Goal: Information Seeking & Learning: Learn about a topic

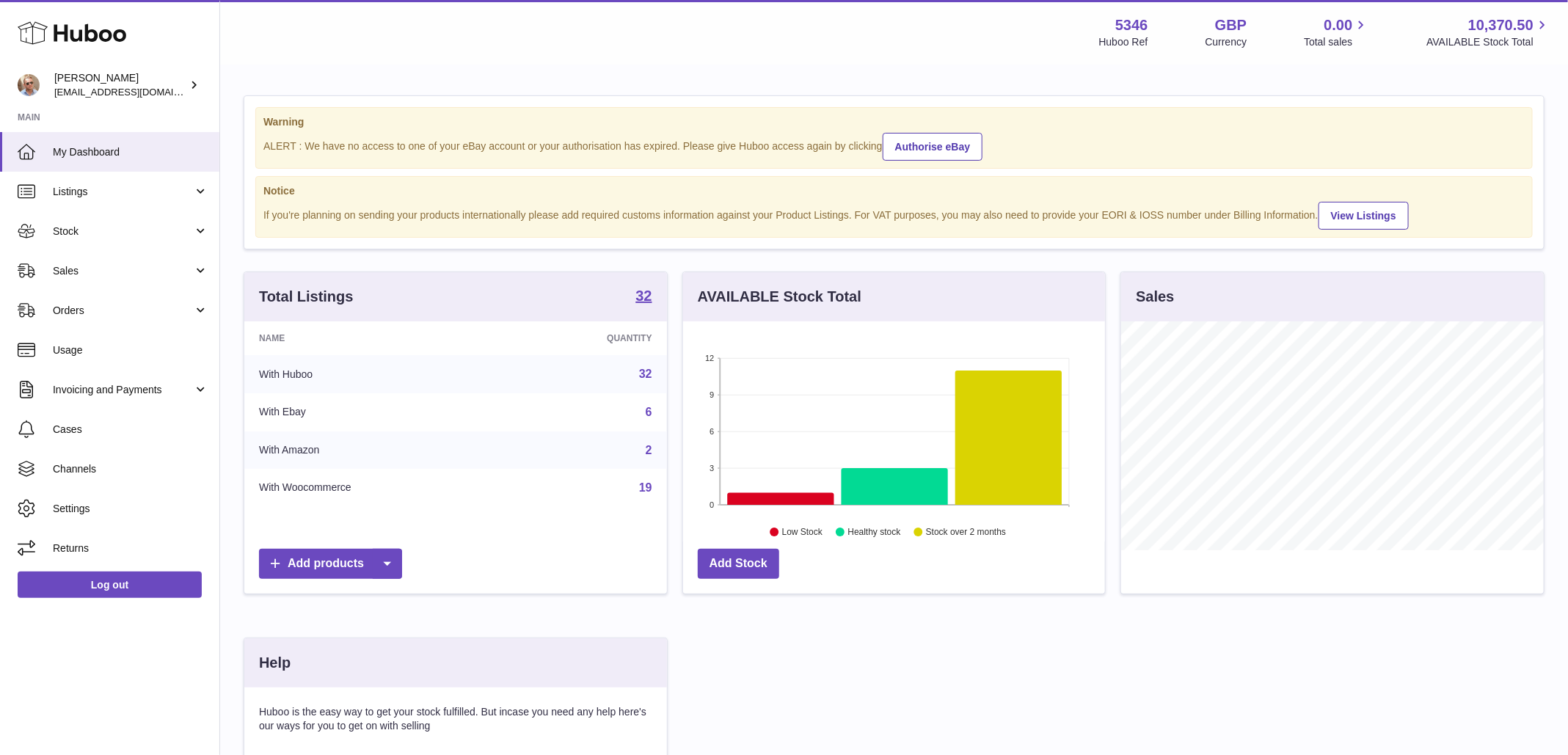
scroll to position [229, 422]
click at [203, 270] on link "Sales" at bounding box center [110, 271] width 220 height 40
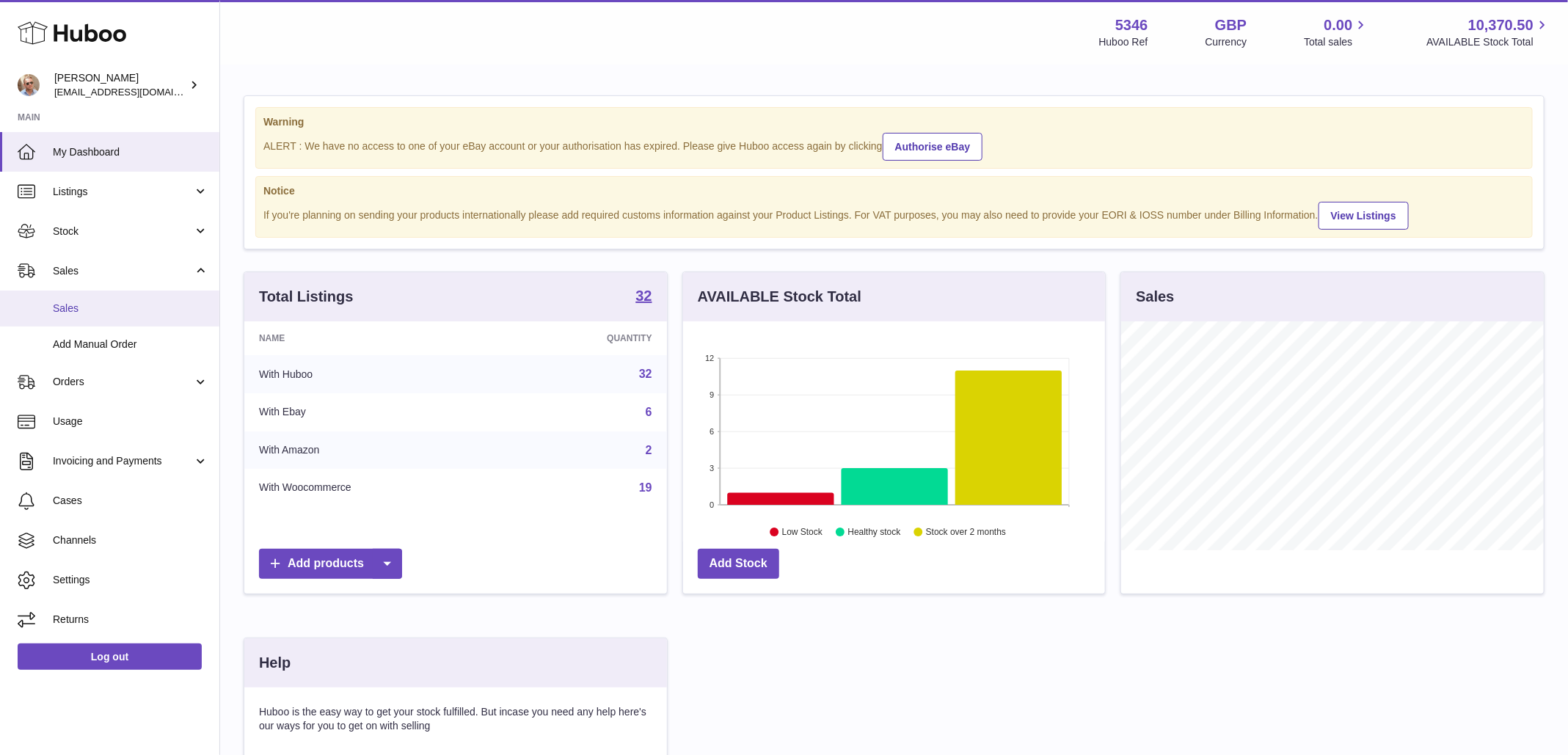
click at [184, 311] on span "Sales" at bounding box center [130, 308] width 155 height 14
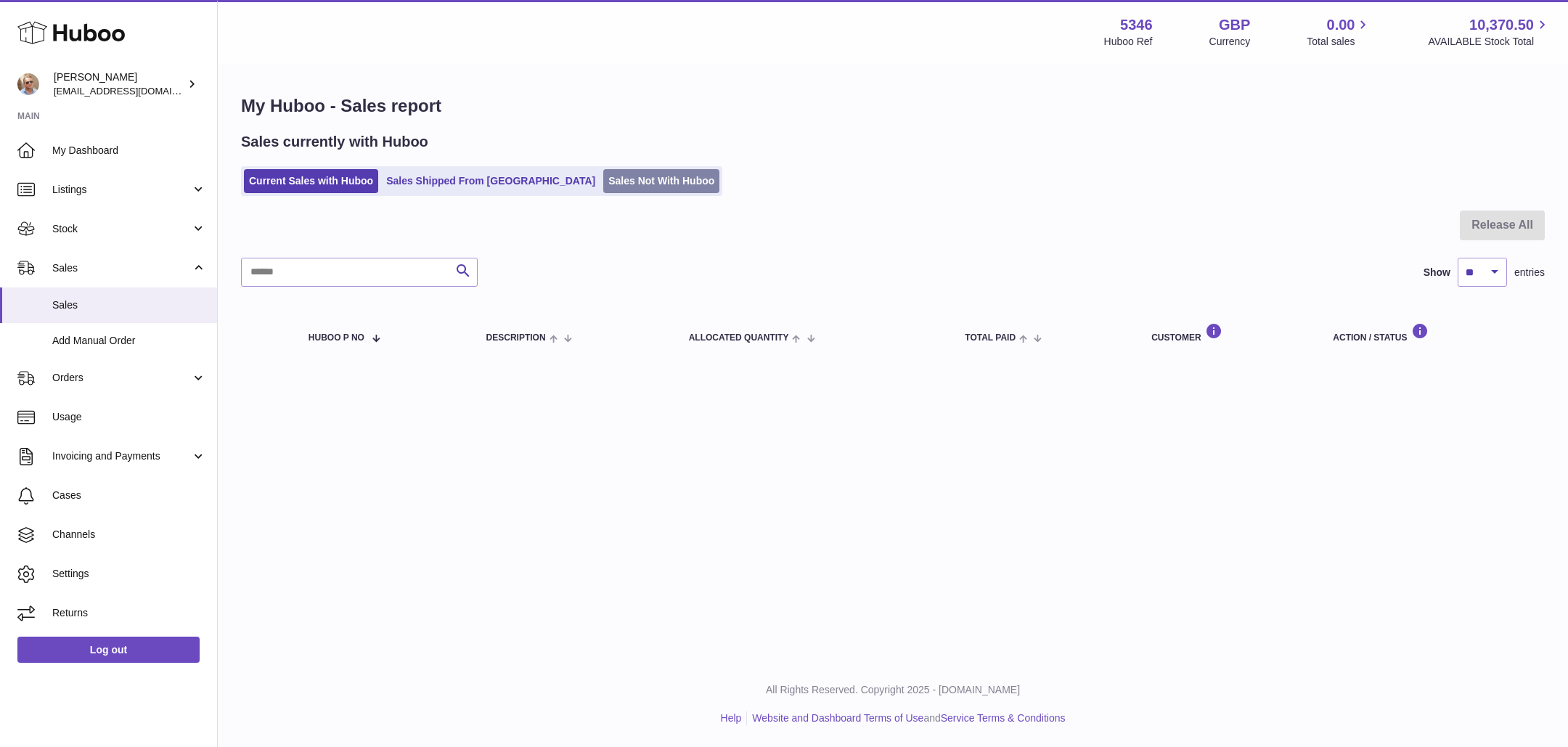
click at [603, 182] on link "Sales Not With Huboo" at bounding box center [660, 181] width 116 height 24
